Goal: Information Seeking & Learning: Learn about a topic

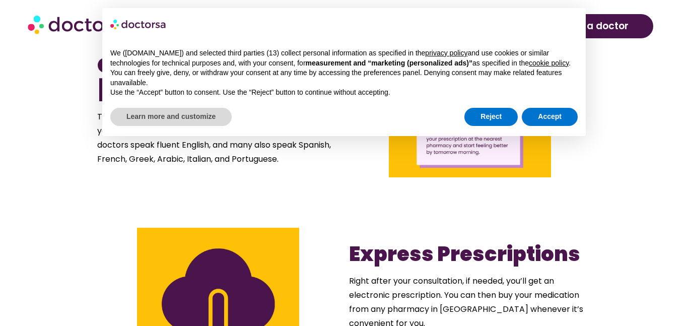
scroll to position [1078, 0]
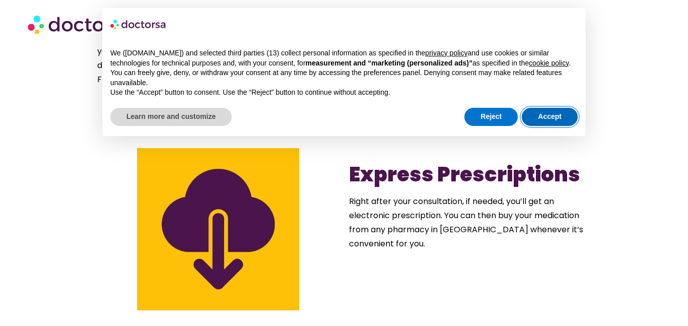
click at [541, 124] on button "Accept" at bounding box center [550, 117] width 56 height 18
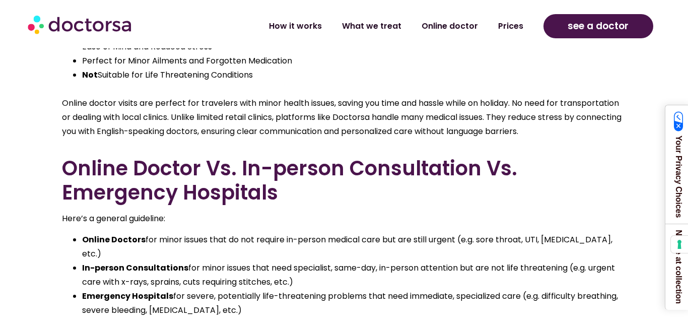
scroll to position [2908, 0]
click at [515, 25] on link "Prices" at bounding box center [510, 22] width 45 height 23
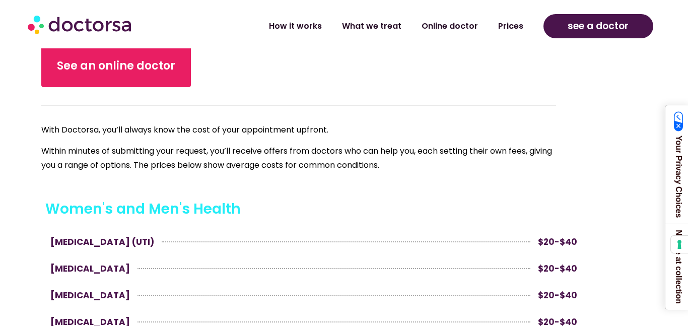
scroll to position [357, 0]
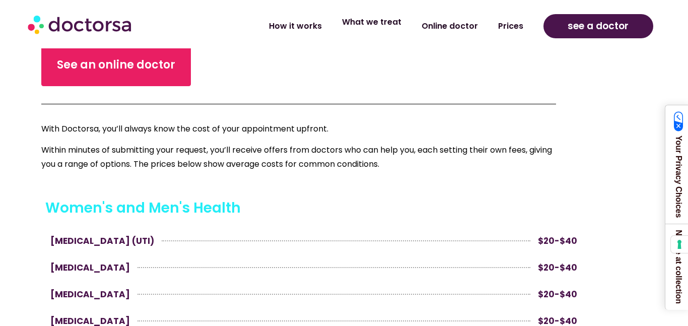
click at [378, 25] on link "What we treat" at bounding box center [372, 22] width 80 height 23
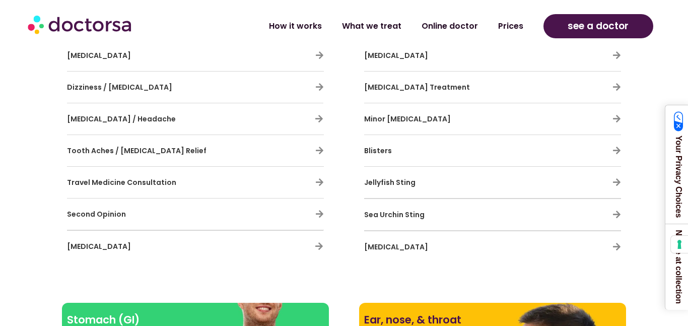
scroll to position [920, 0]
